Goal: Communication & Community: Answer question/provide support

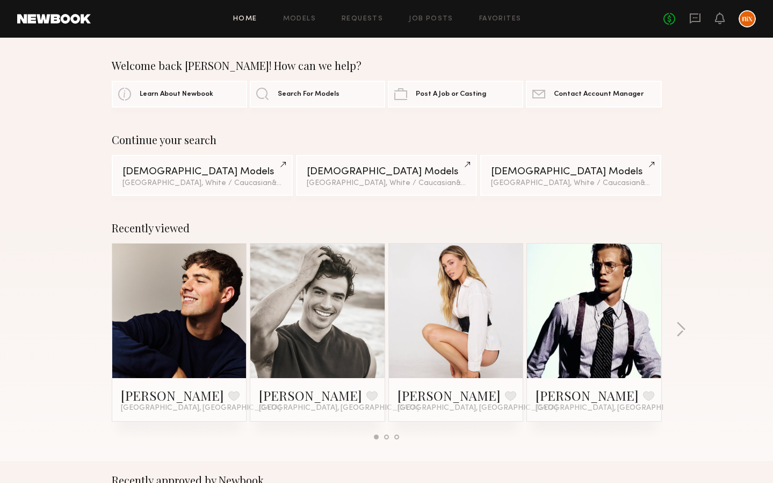
click at [694, 24] on link at bounding box center [695, 18] width 12 height 13
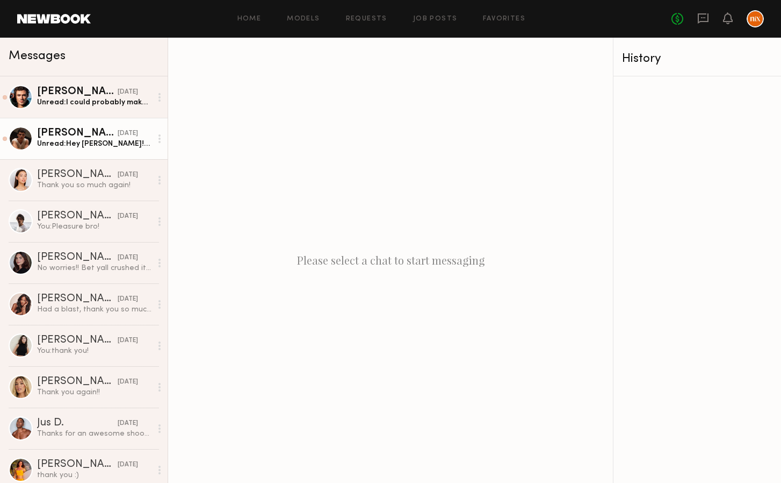
click at [93, 132] on div "[PERSON_NAME]" at bounding box center [77, 133] width 81 height 11
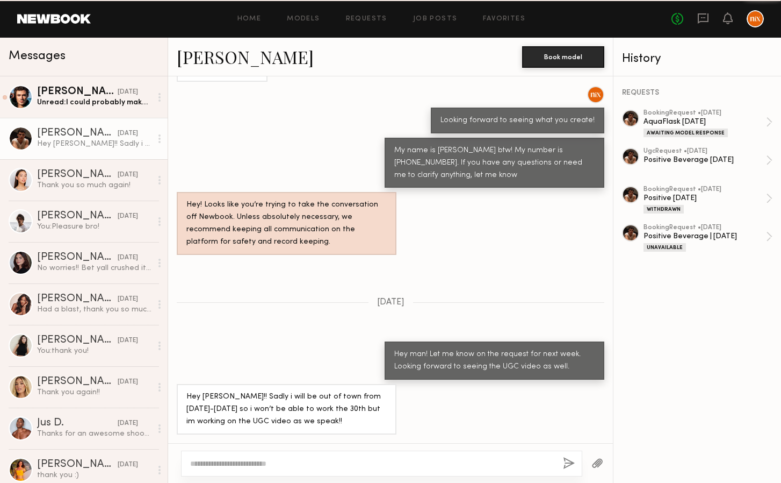
scroll to position [355, 0]
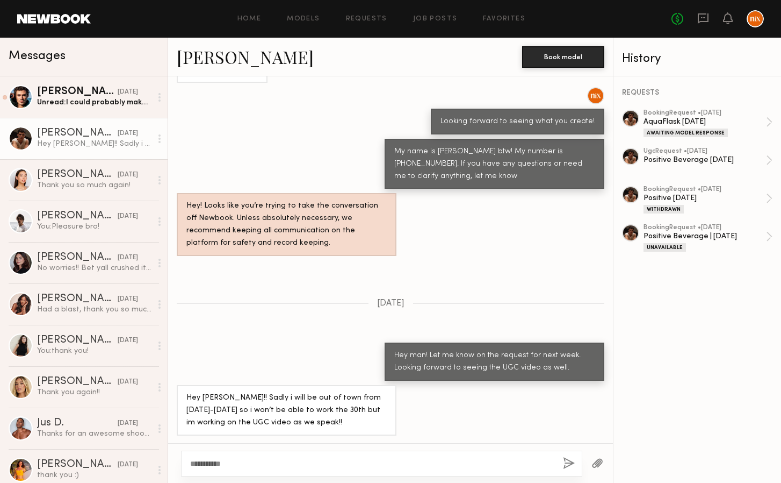
type textarea "**********"
click at [566, 467] on button "button" at bounding box center [569, 463] width 12 height 13
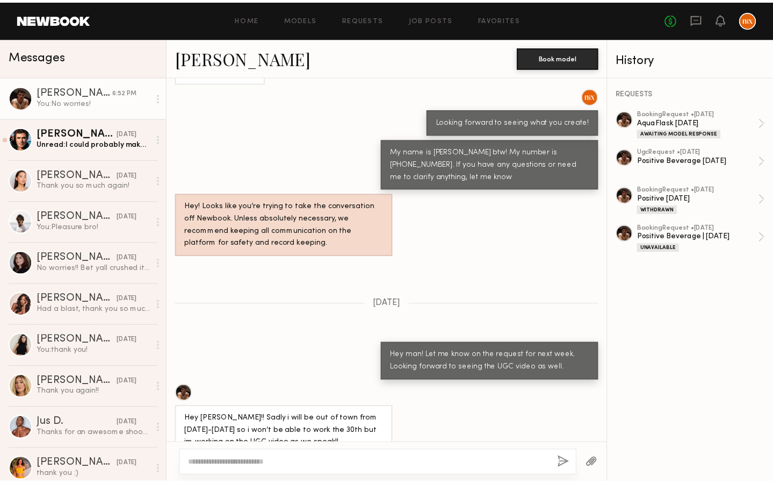
scroll to position [488, 0]
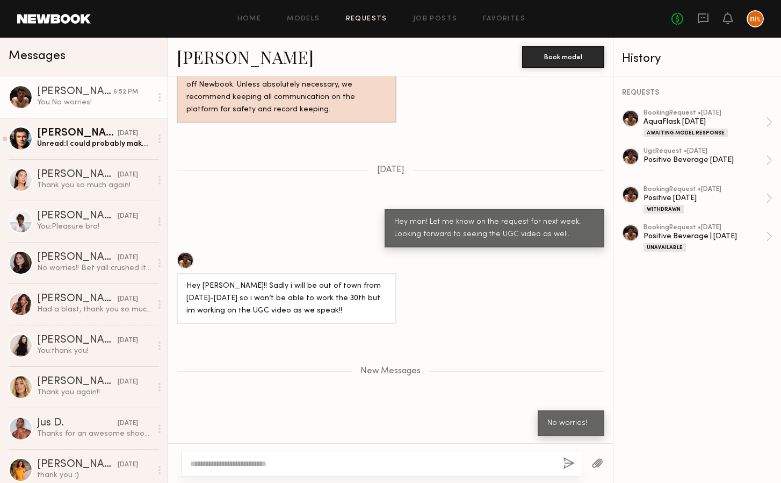
click at [386, 18] on link "Requests" at bounding box center [366, 19] width 41 height 7
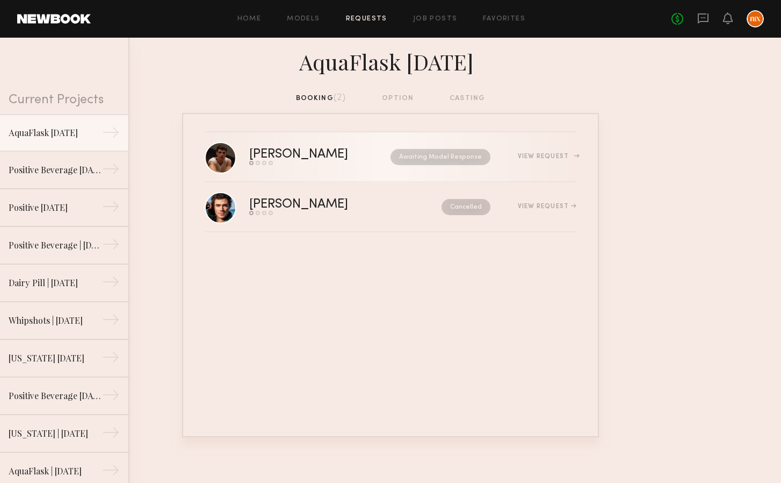
click at [372, 148] on div "[PERSON_NAME] Send request Model response Review hours worked Pay model Awaitin…" at bounding box center [412, 156] width 327 height 17
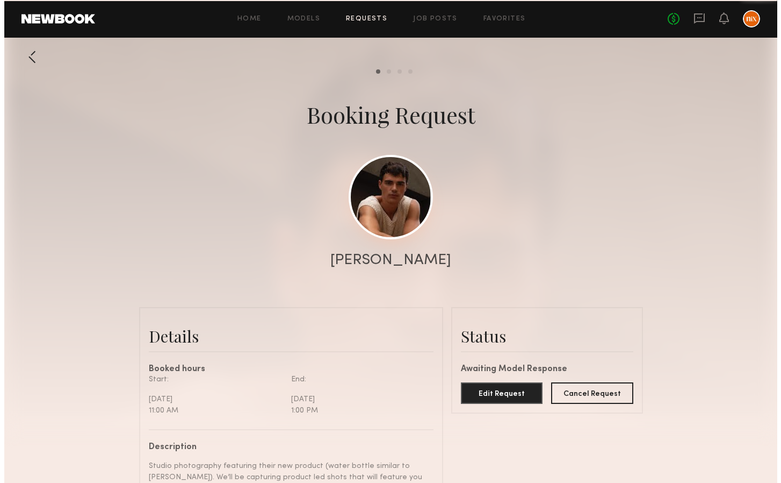
scroll to position [561, 0]
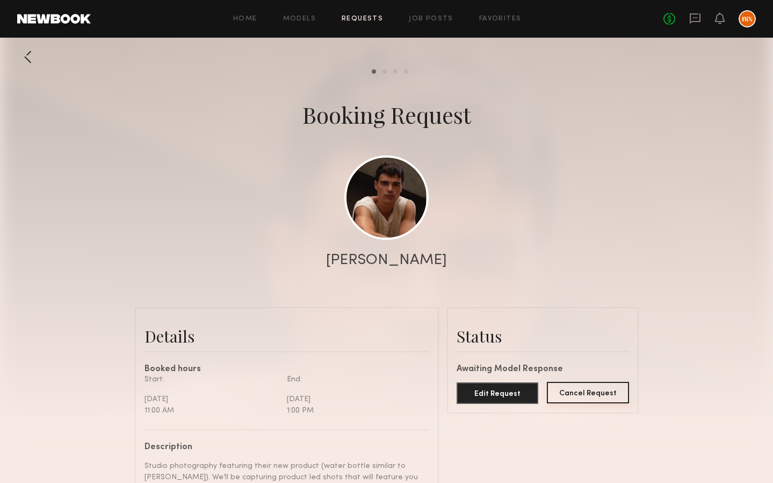
click at [606, 391] on button "Cancel Request" at bounding box center [588, 392] width 82 height 21
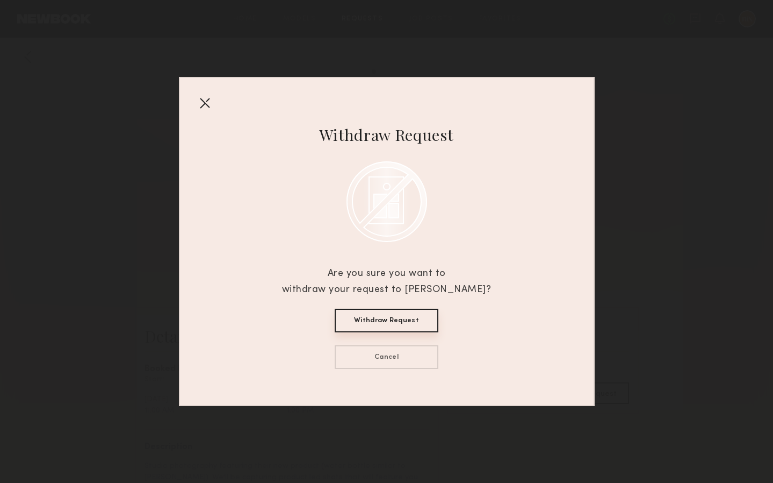
click at [407, 336] on div "Withdraw Request Cancel" at bounding box center [387, 338] width 104 height 60
click at [414, 319] on button "Withdraw Request" at bounding box center [387, 320] width 104 height 24
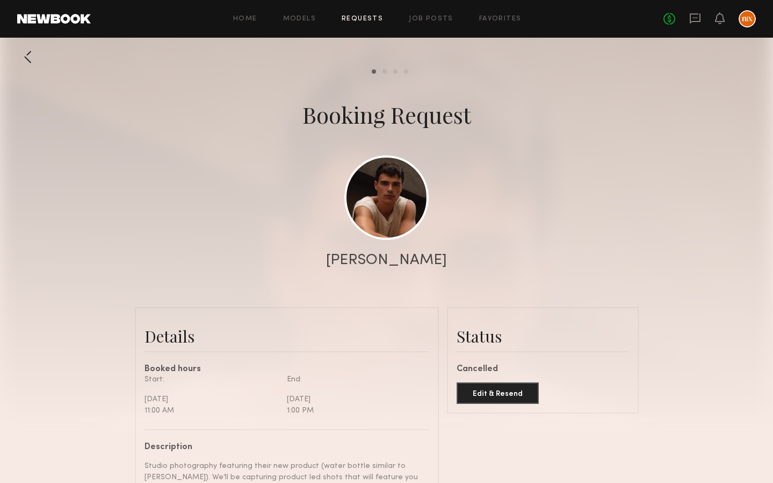
click at [362, 23] on div "Home Models Requests Job Posts Favorites Sign Out No fees up to $5,000" at bounding box center [423, 18] width 665 height 17
click at [361, 17] on link "Requests" at bounding box center [362, 19] width 41 height 7
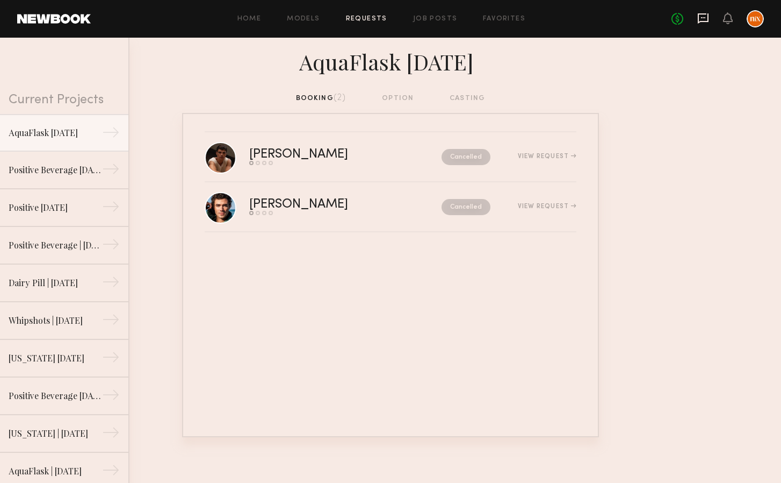
click at [706, 17] on icon at bounding box center [703, 17] width 4 height 1
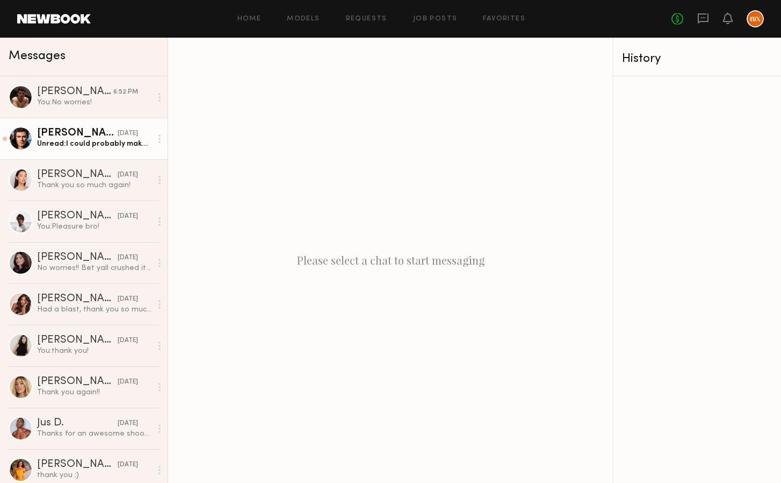
click at [87, 131] on div "[PERSON_NAME]" at bounding box center [77, 133] width 81 height 11
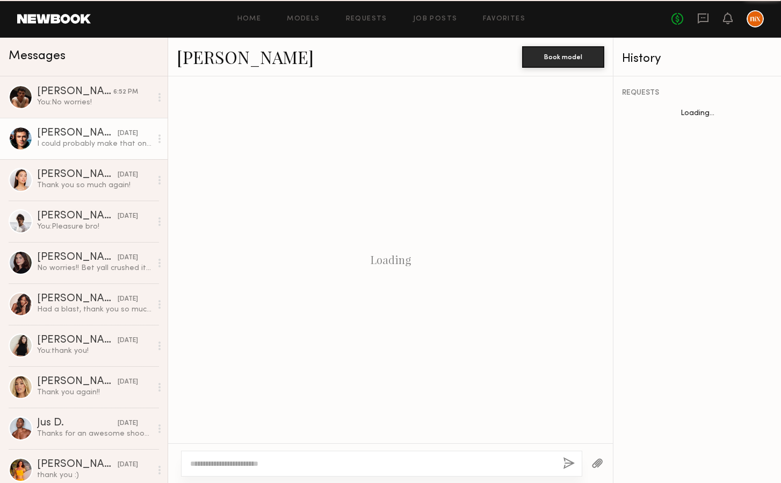
scroll to position [634, 0]
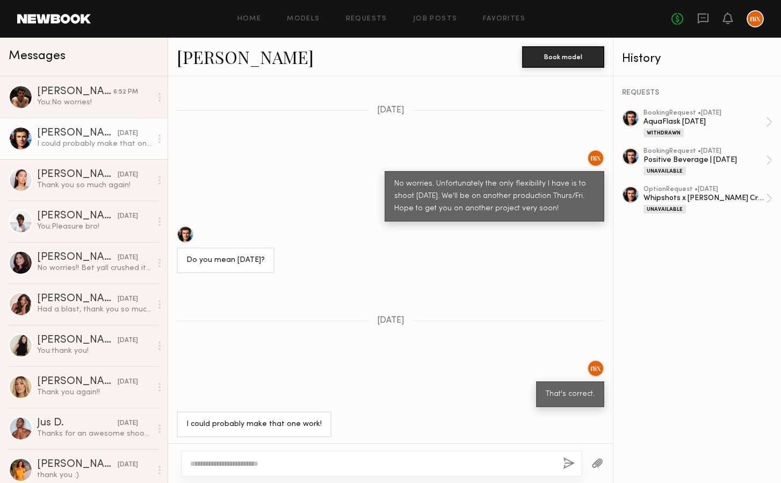
click at [256, 461] on textarea at bounding box center [372, 463] width 364 height 11
type textarea "**********"
click at [570, 465] on button "button" at bounding box center [569, 463] width 12 height 13
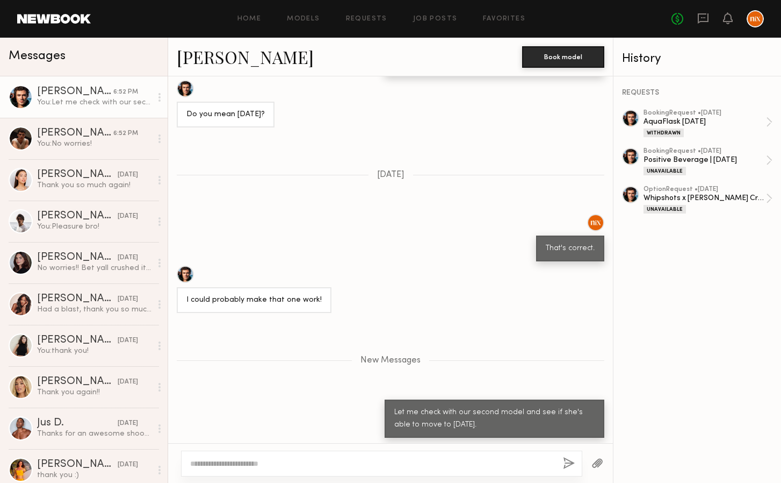
click at [261, 220] on div "That's correct." at bounding box center [390, 237] width 445 height 47
click at [416, 293] on div "I could probably make that one work!" at bounding box center [390, 288] width 445 height 47
